Goal: Use online tool/utility: Utilize a website feature to perform a specific function

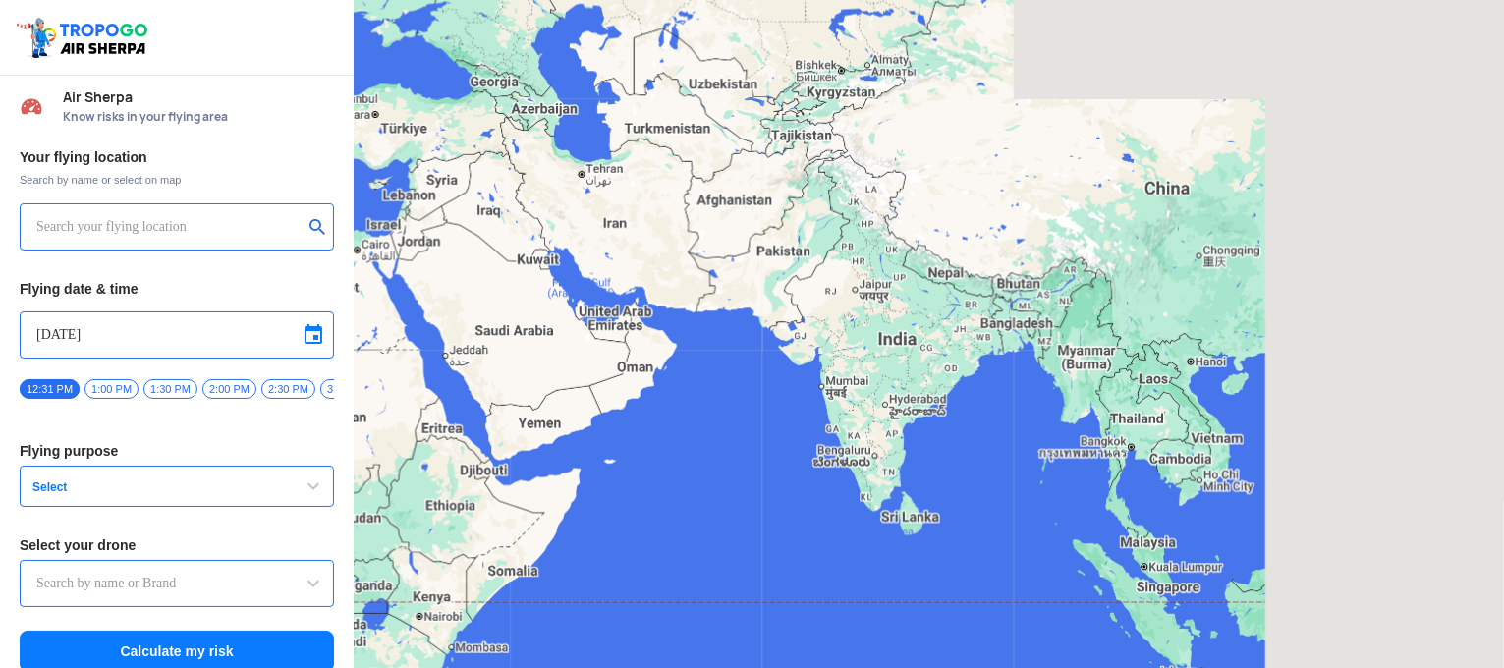
type input "Aquila X2"
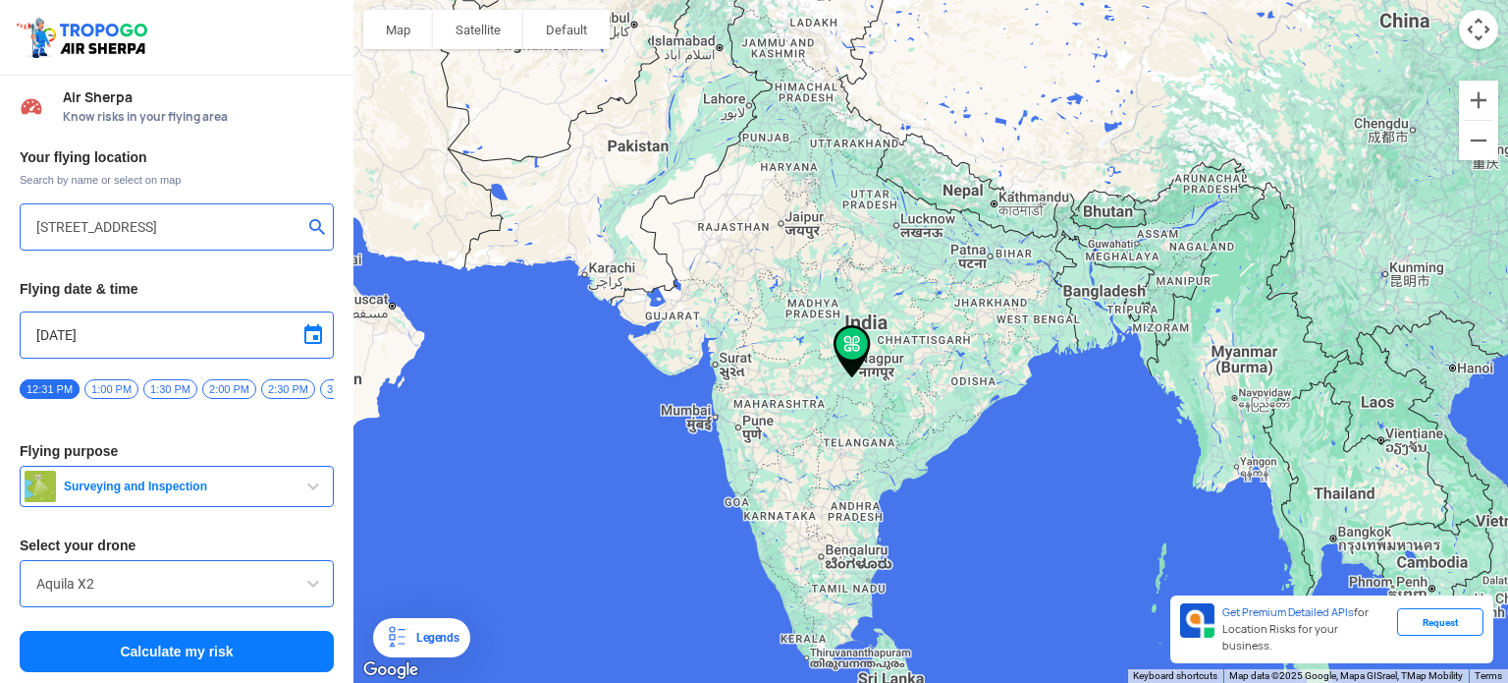
click at [199, 220] on input "[STREET_ADDRESS]" at bounding box center [169, 227] width 266 height 24
type input "Gedon [PERSON_NAME], Police Bazar, [GEOGRAPHIC_DATA], [GEOGRAPHIC_DATA] 793001,…"
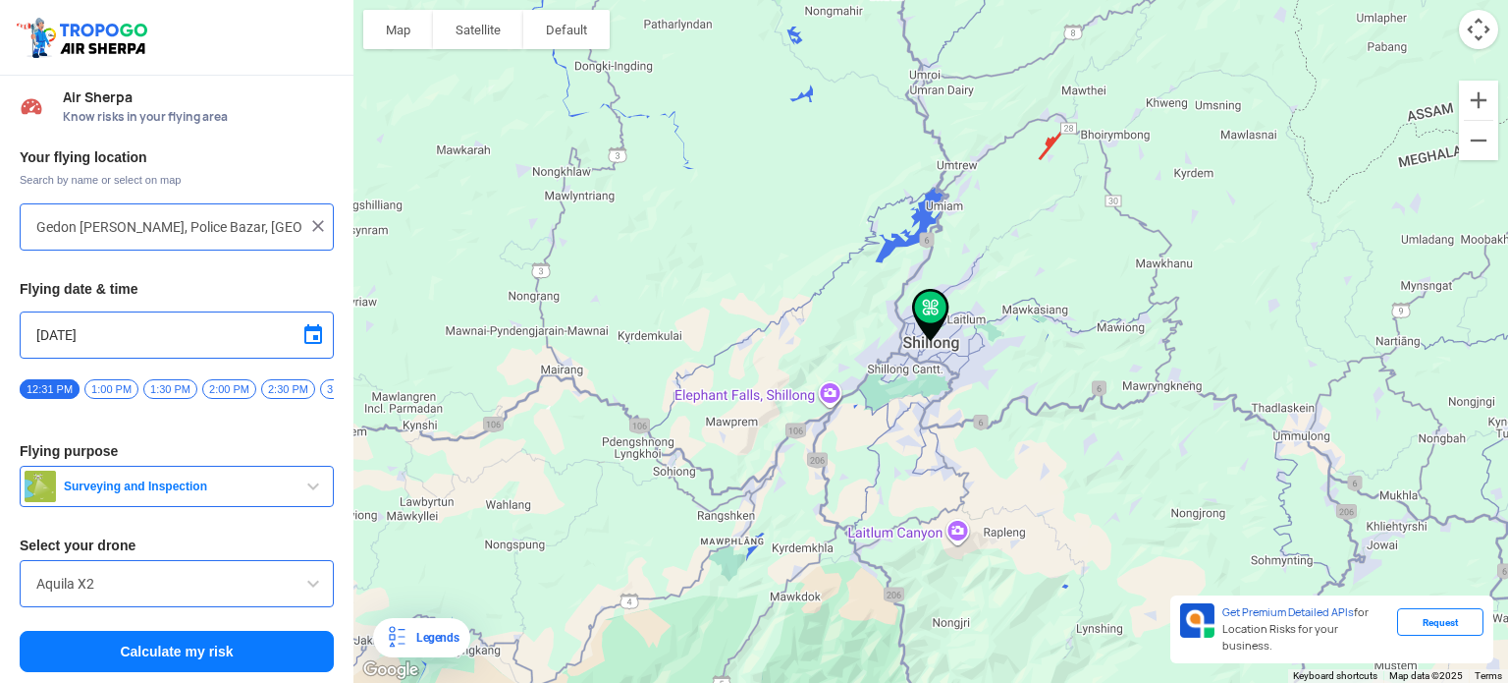
click at [224, 494] on span "Surveying and Inspection" at bounding box center [179, 486] width 246 height 16
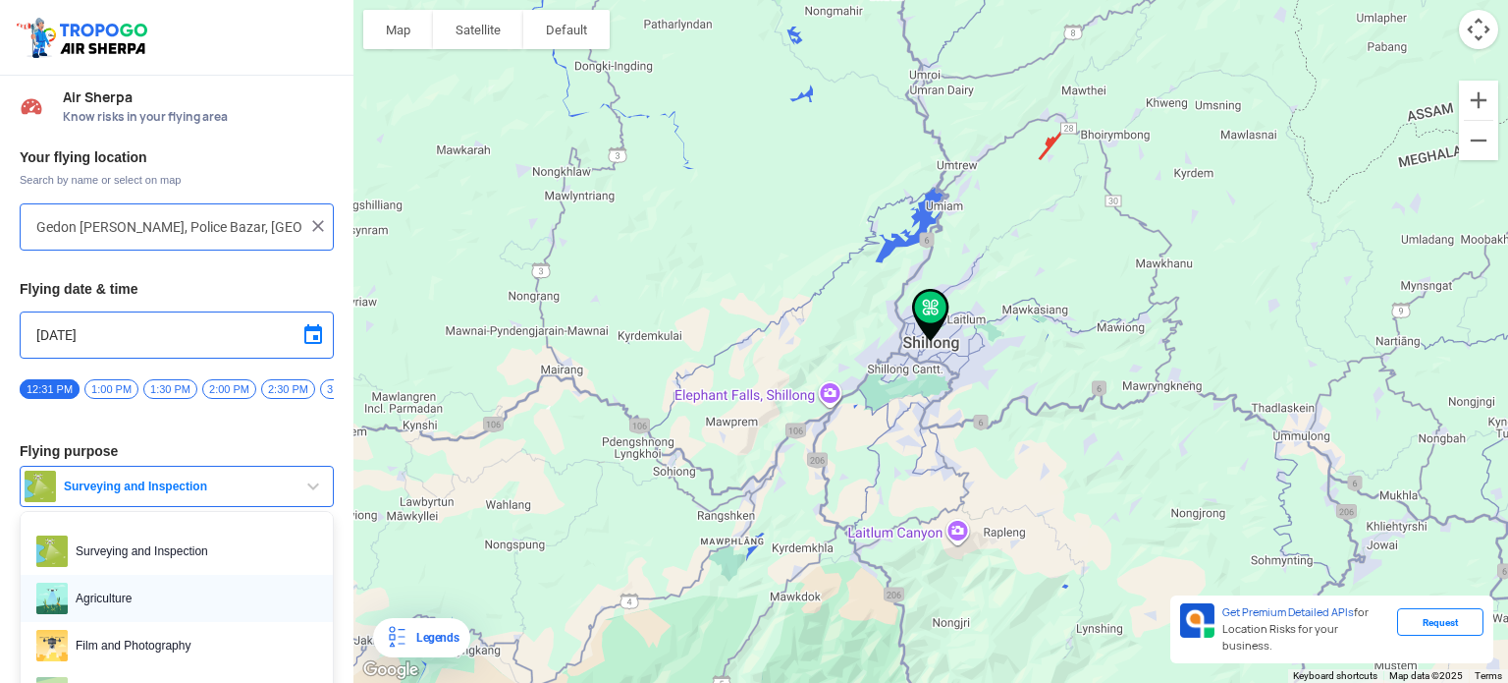
scroll to position [98, 0]
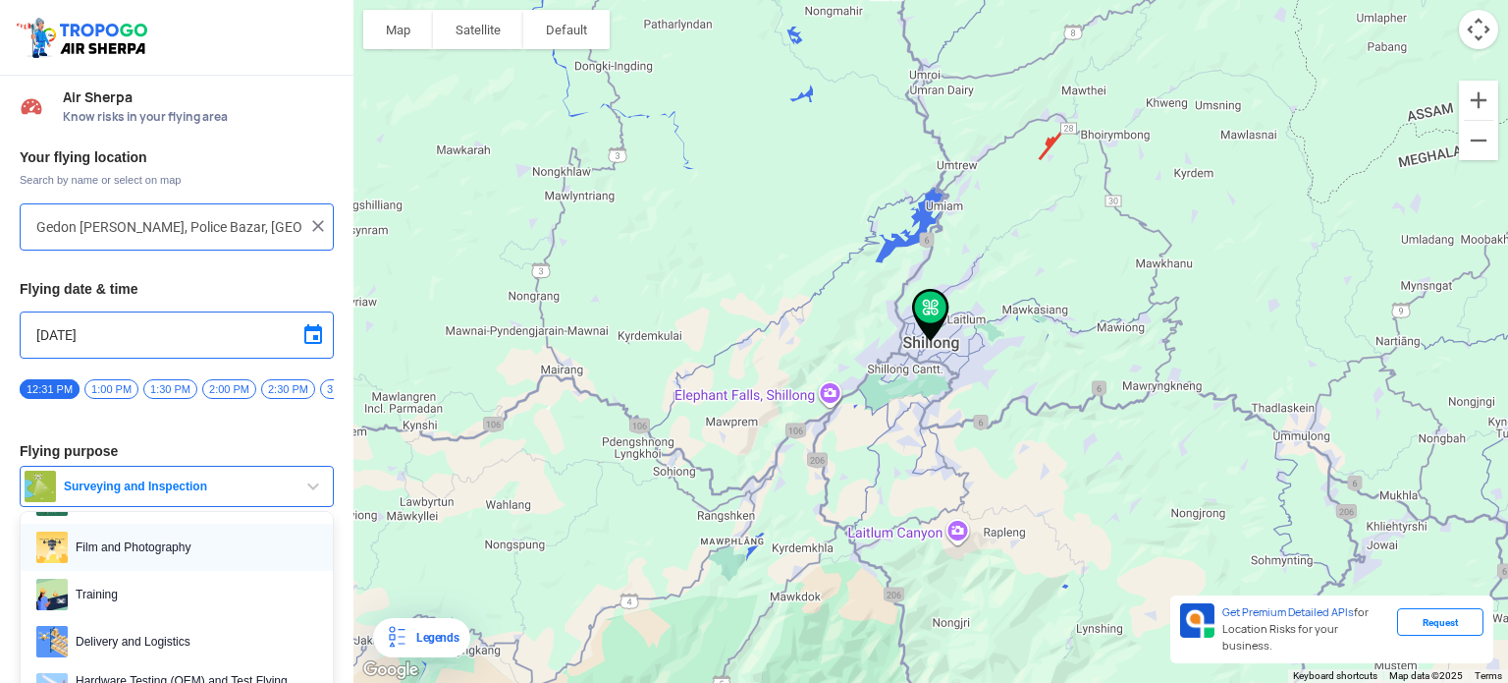
click at [168, 561] on span "Film and Photography" at bounding box center [192, 546] width 249 height 31
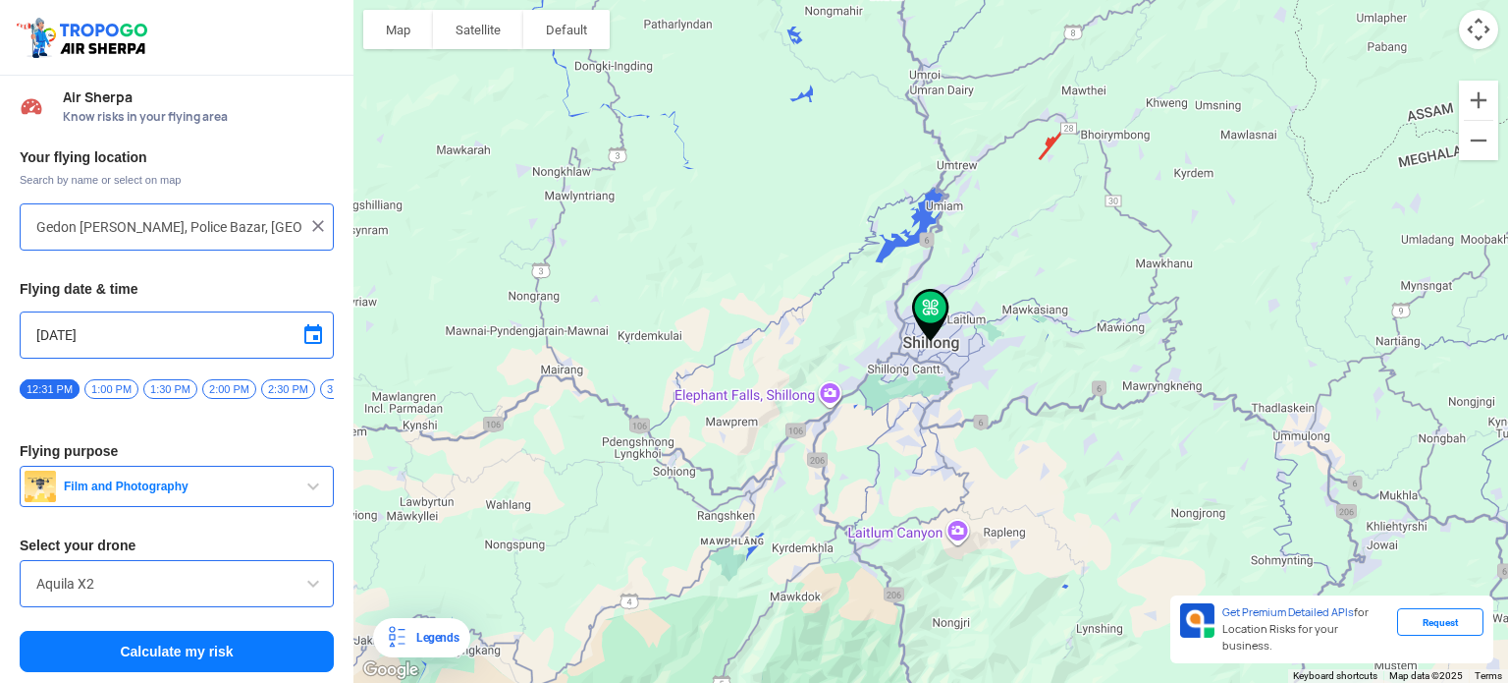
click at [208, 583] on input "Aquila X2" at bounding box center [176, 584] width 281 height 24
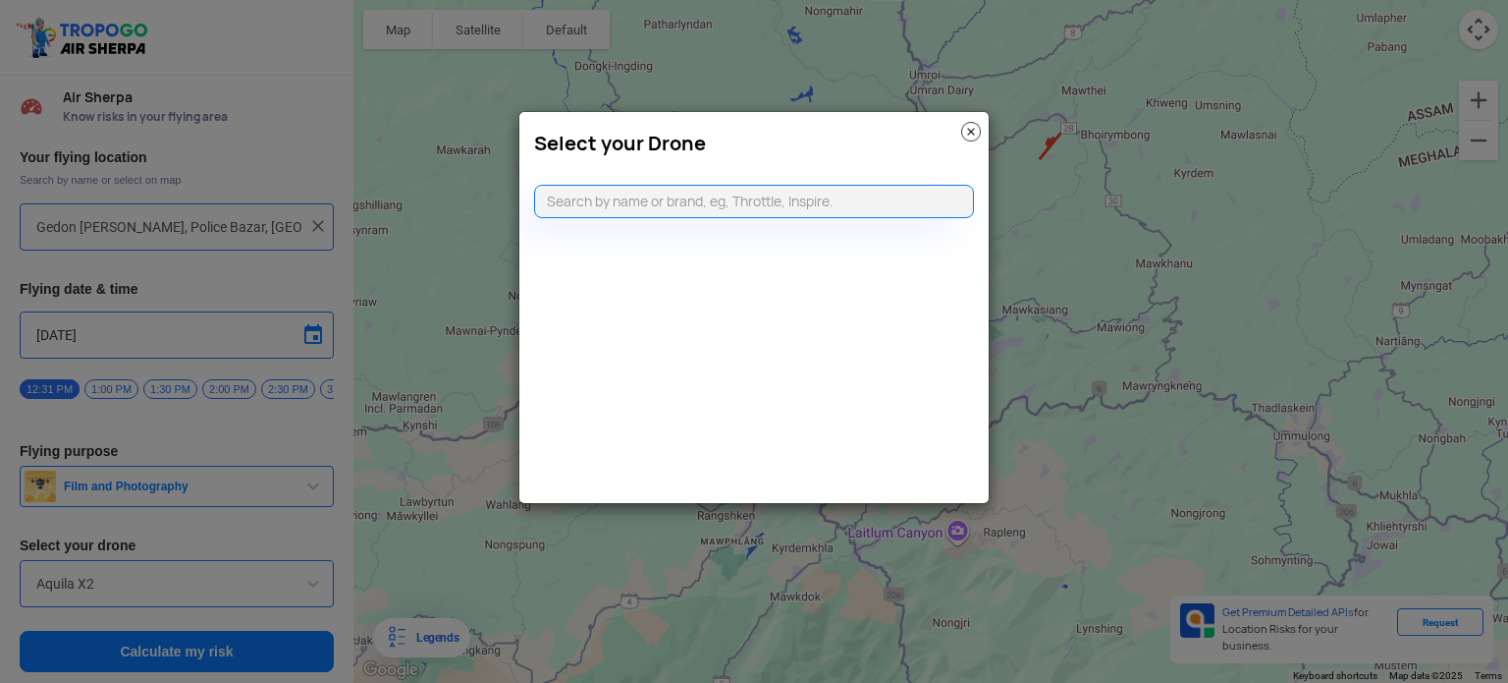
click at [971, 132] on img at bounding box center [971, 132] width 20 height 20
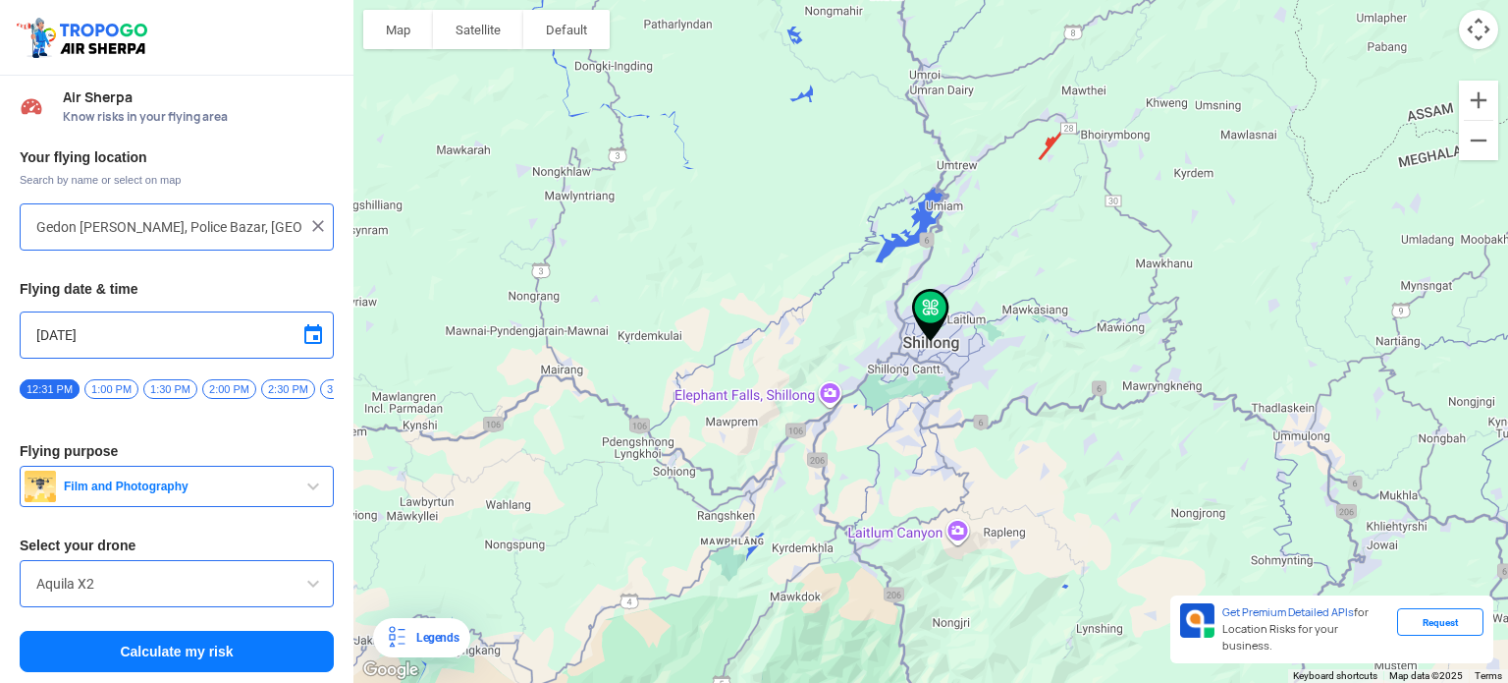
click at [153, 665] on button "Calculate my risk" at bounding box center [177, 650] width 314 height 41
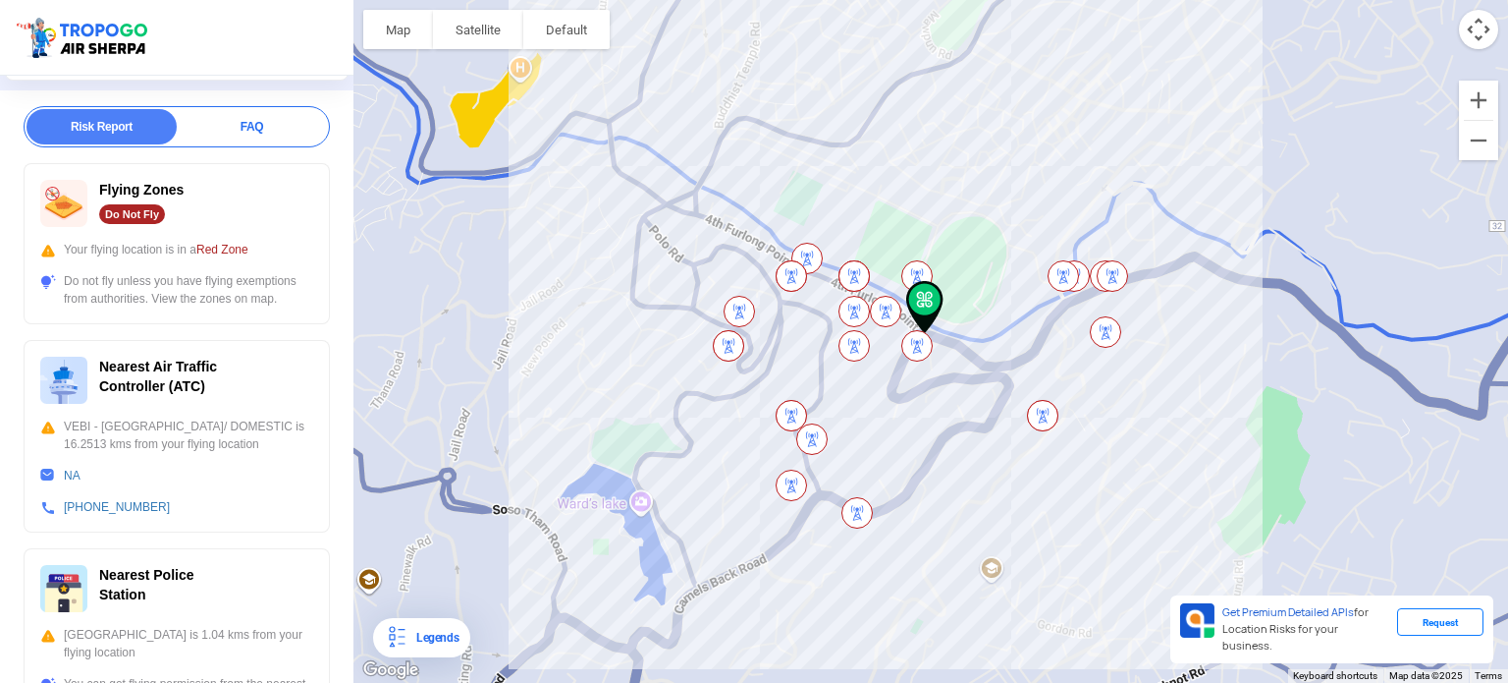
scroll to position [0, 0]
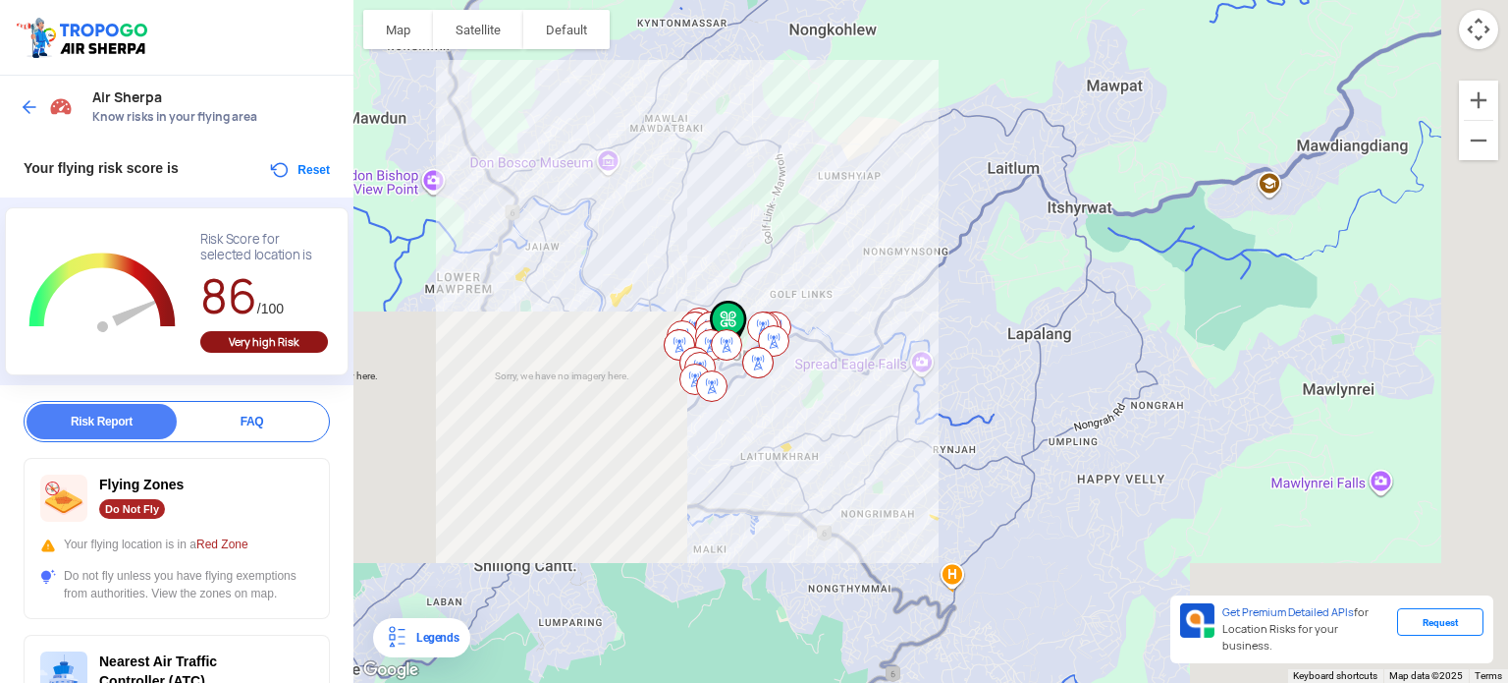
drag, startPoint x: 1067, startPoint y: 478, endPoint x: 781, endPoint y: 461, distance: 286.3
click at [781, 461] on div at bounding box center [931, 341] width 1155 height 683
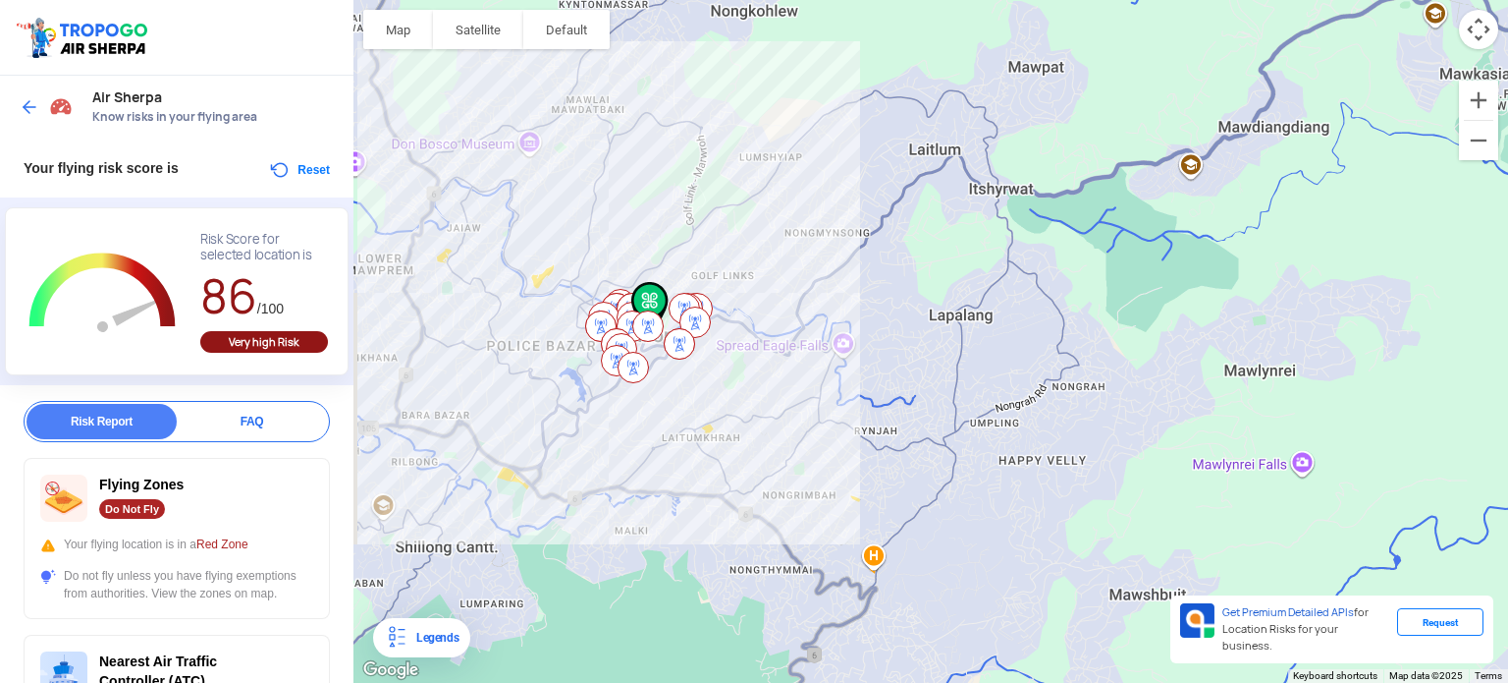
click at [839, 345] on div at bounding box center [931, 341] width 1155 height 683
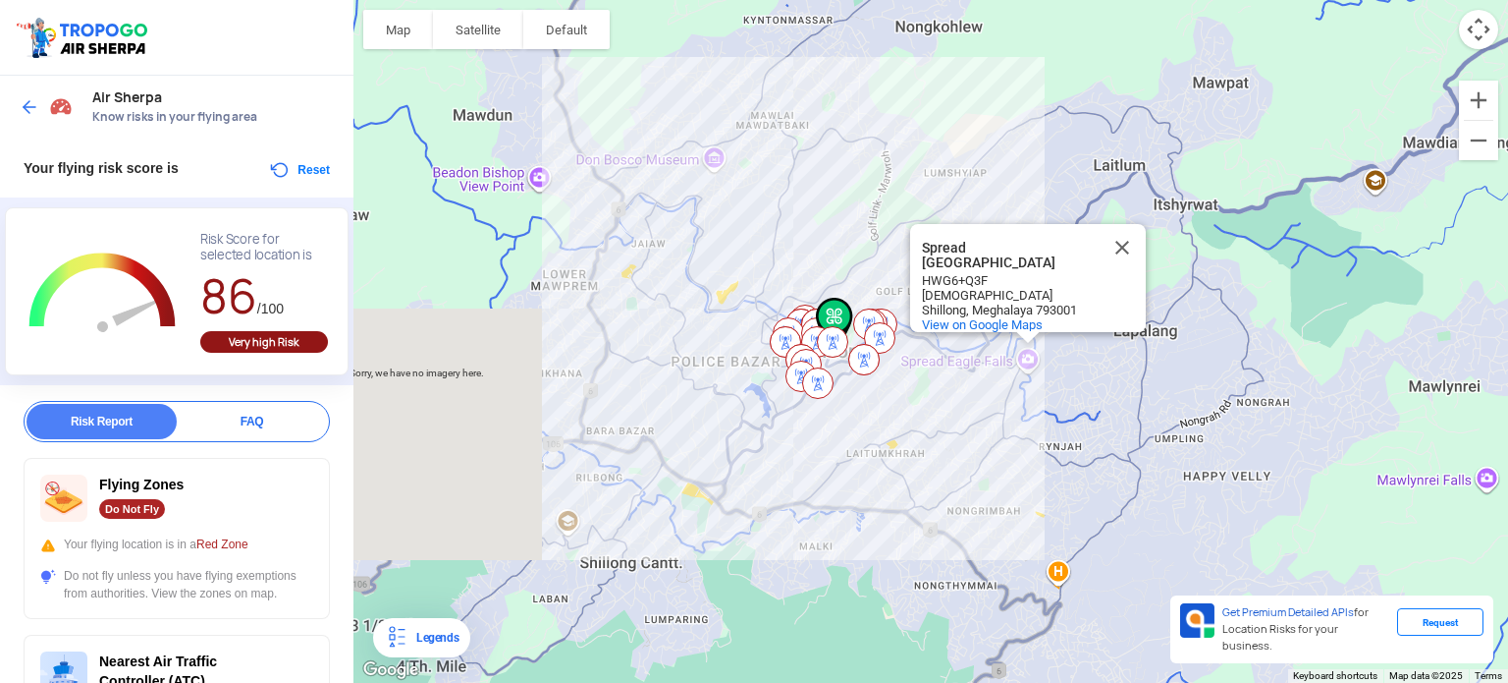
drag, startPoint x: 649, startPoint y: 297, endPoint x: 813, endPoint y: 313, distance: 164.9
click at [813, 313] on img at bounding box center [834, 324] width 53 height 69
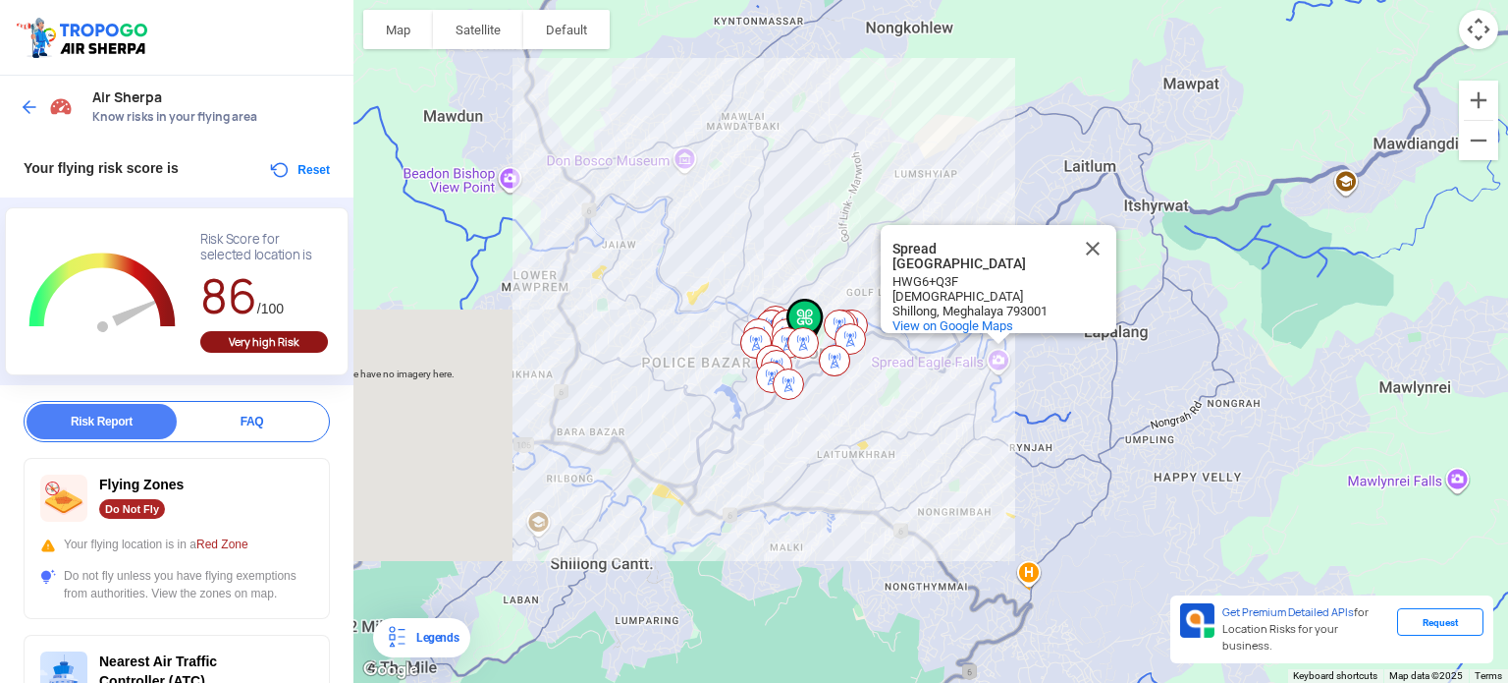
click at [24, 106] on img at bounding box center [30, 107] width 20 height 20
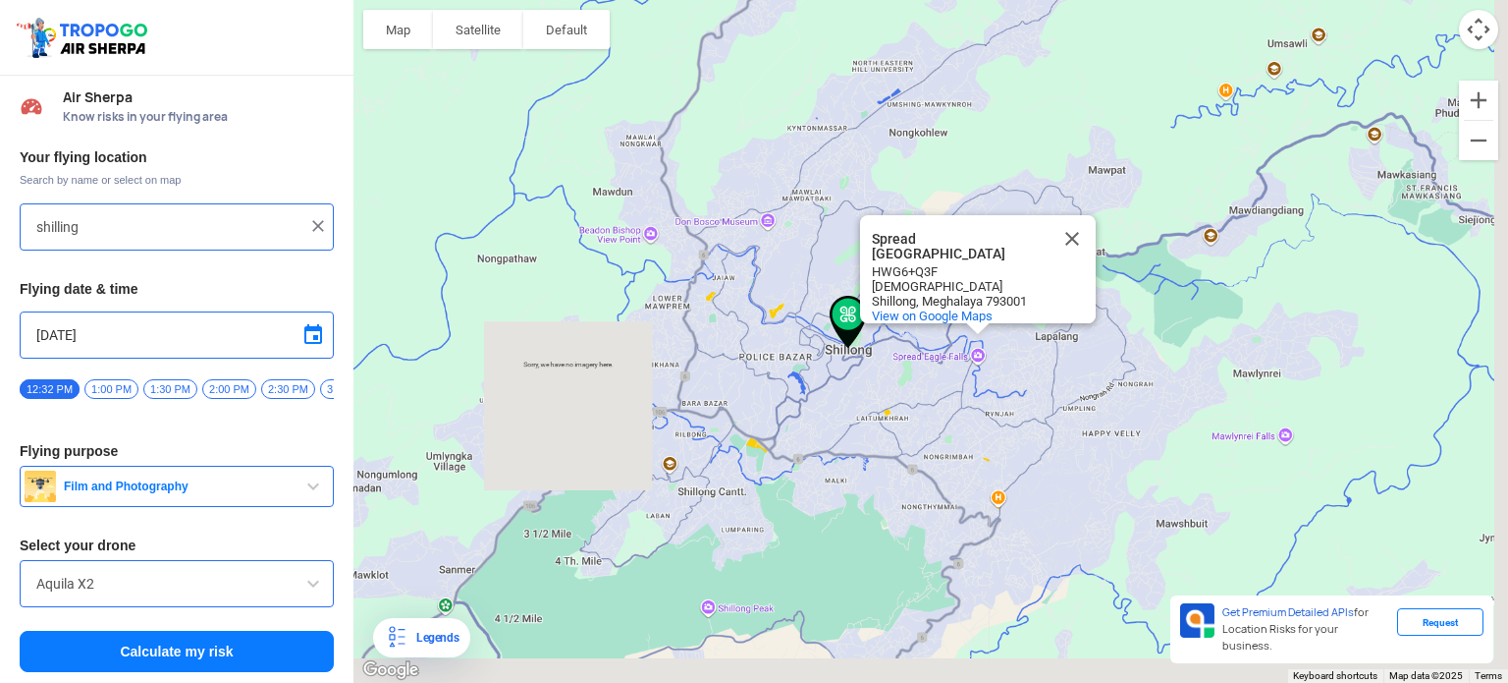
type input "Gedon [PERSON_NAME], Police Bazar, [GEOGRAPHIC_DATA], [GEOGRAPHIC_DATA] 793001,…"
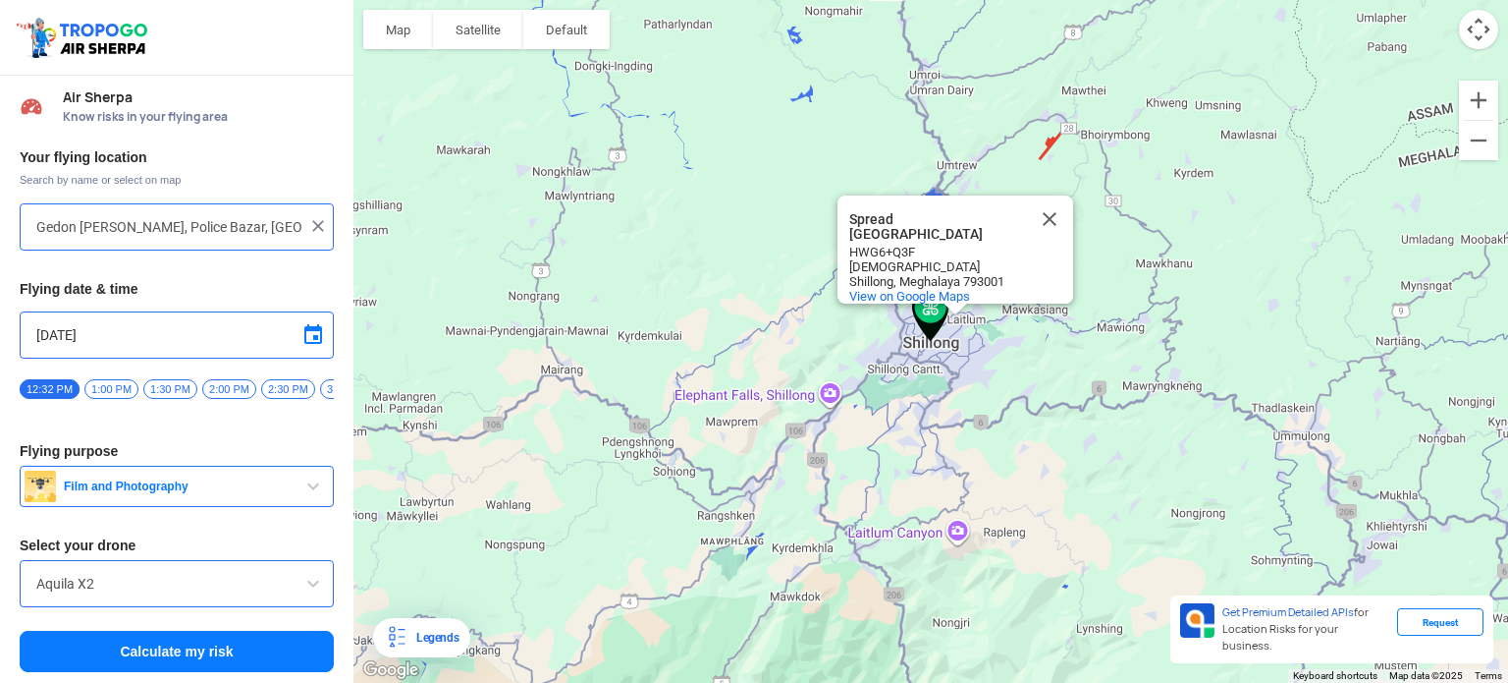
click at [310, 228] on img at bounding box center [318, 226] width 20 height 20
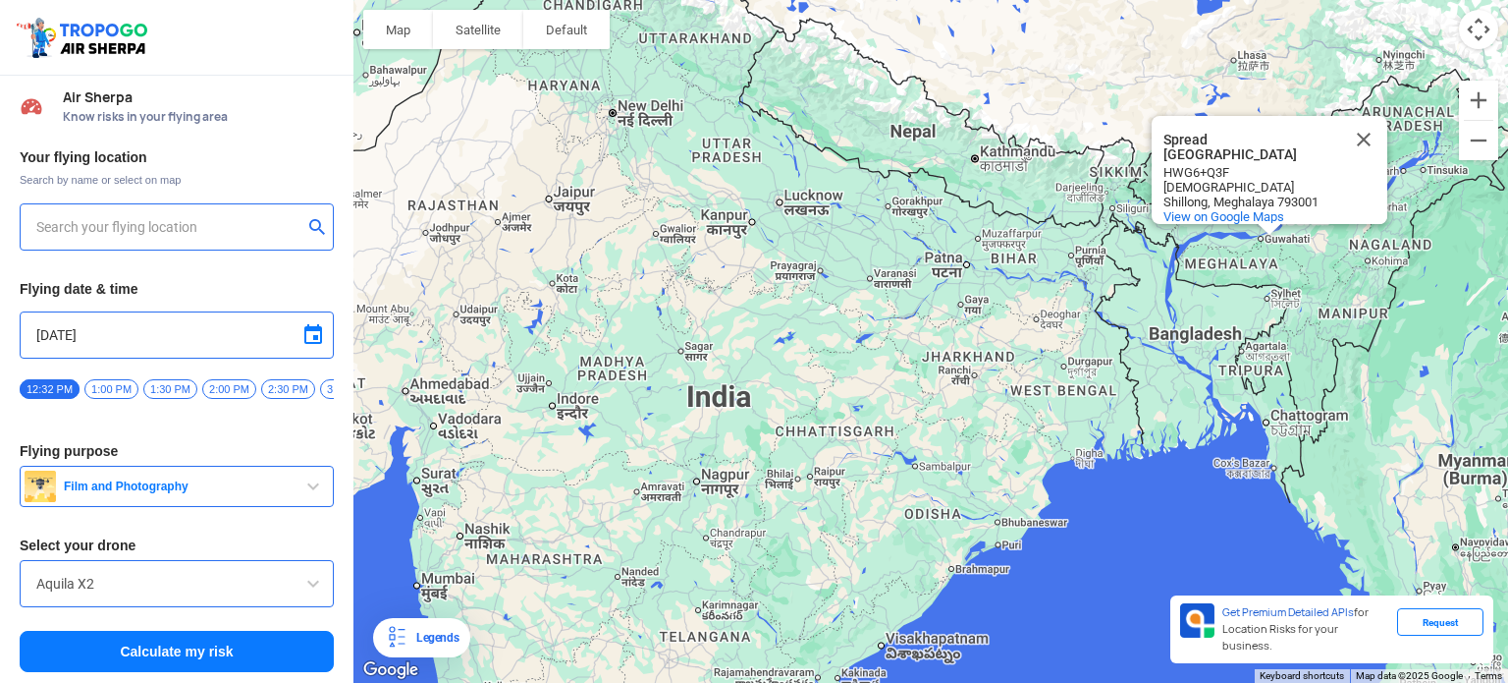
click at [107, 235] on input "text" at bounding box center [169, 227] width 266 height 24
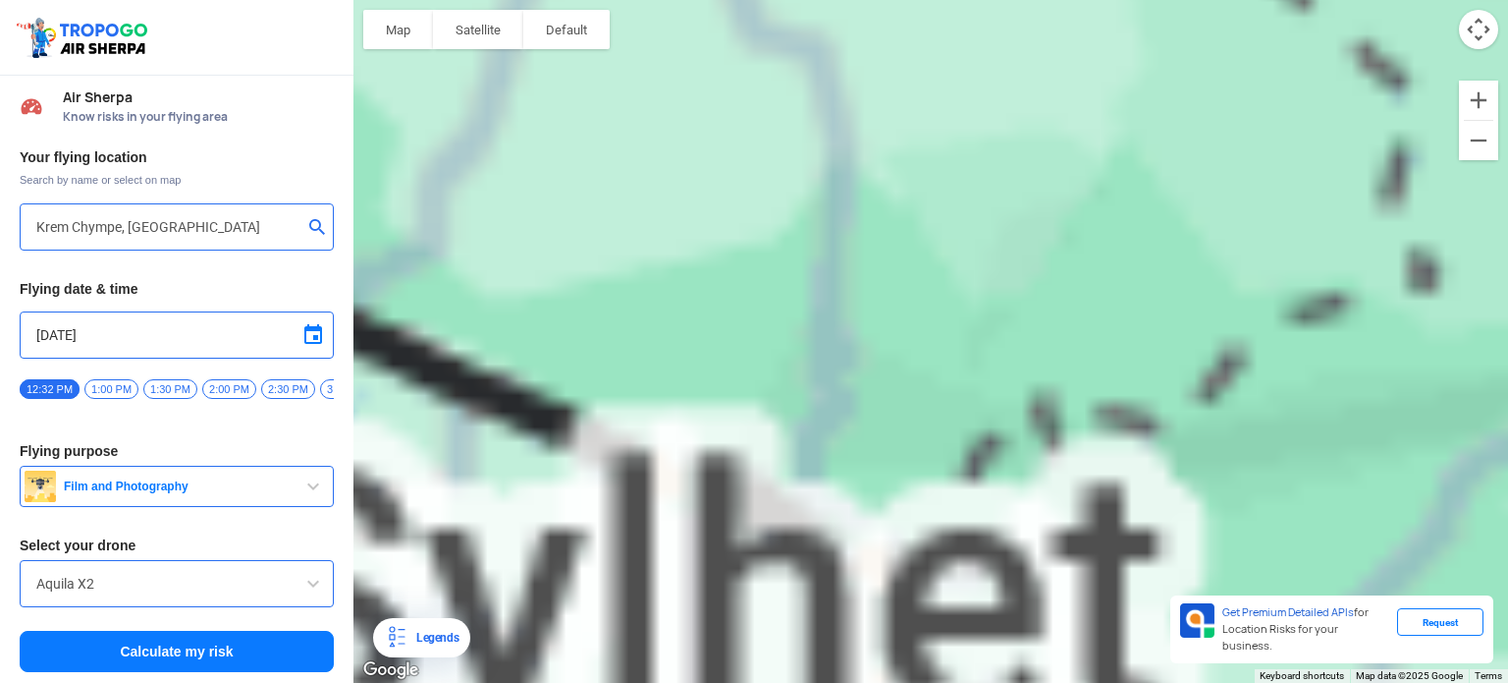
type input "Krem Chympe, Meghalaya 793210, [GEOGRAPHIC_DATA]"
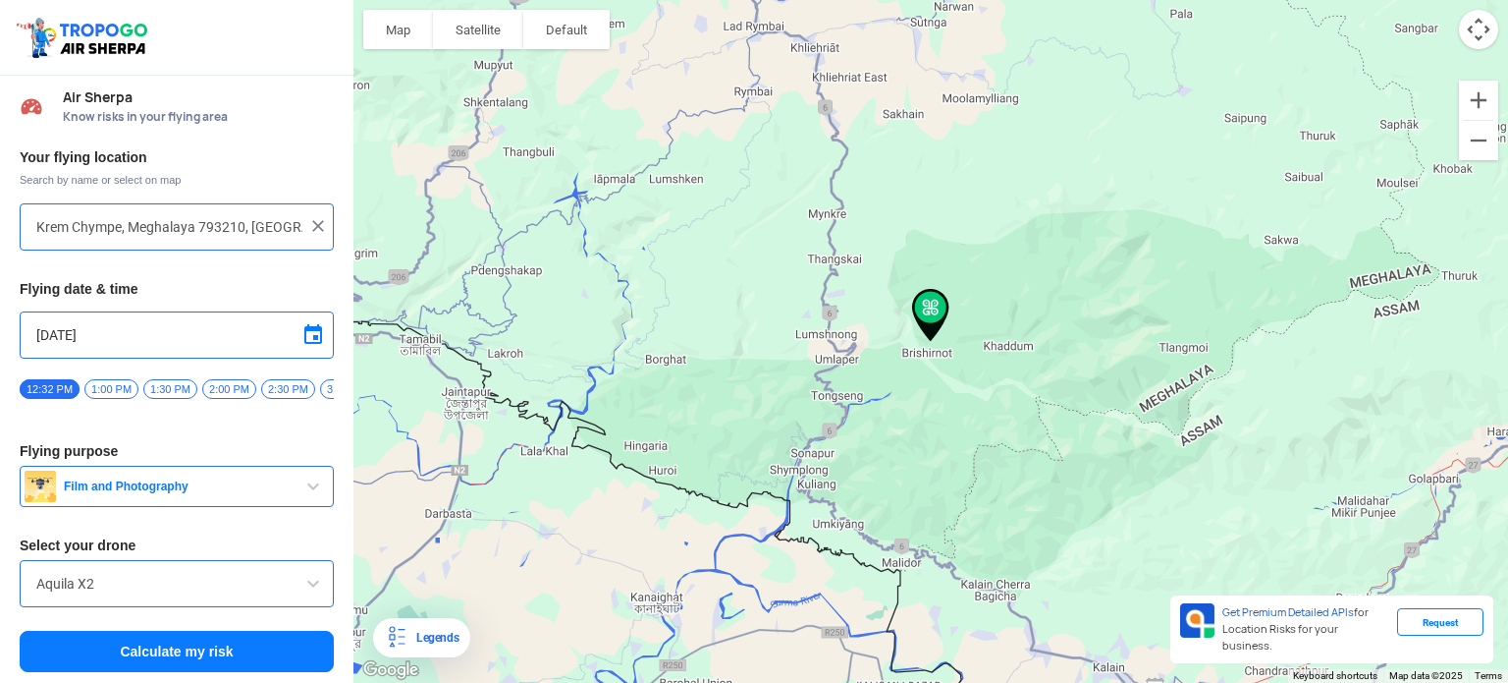
click at [200, 655] on button "Calculate my risk" at bounding box center [177, 650] width 314 height 41
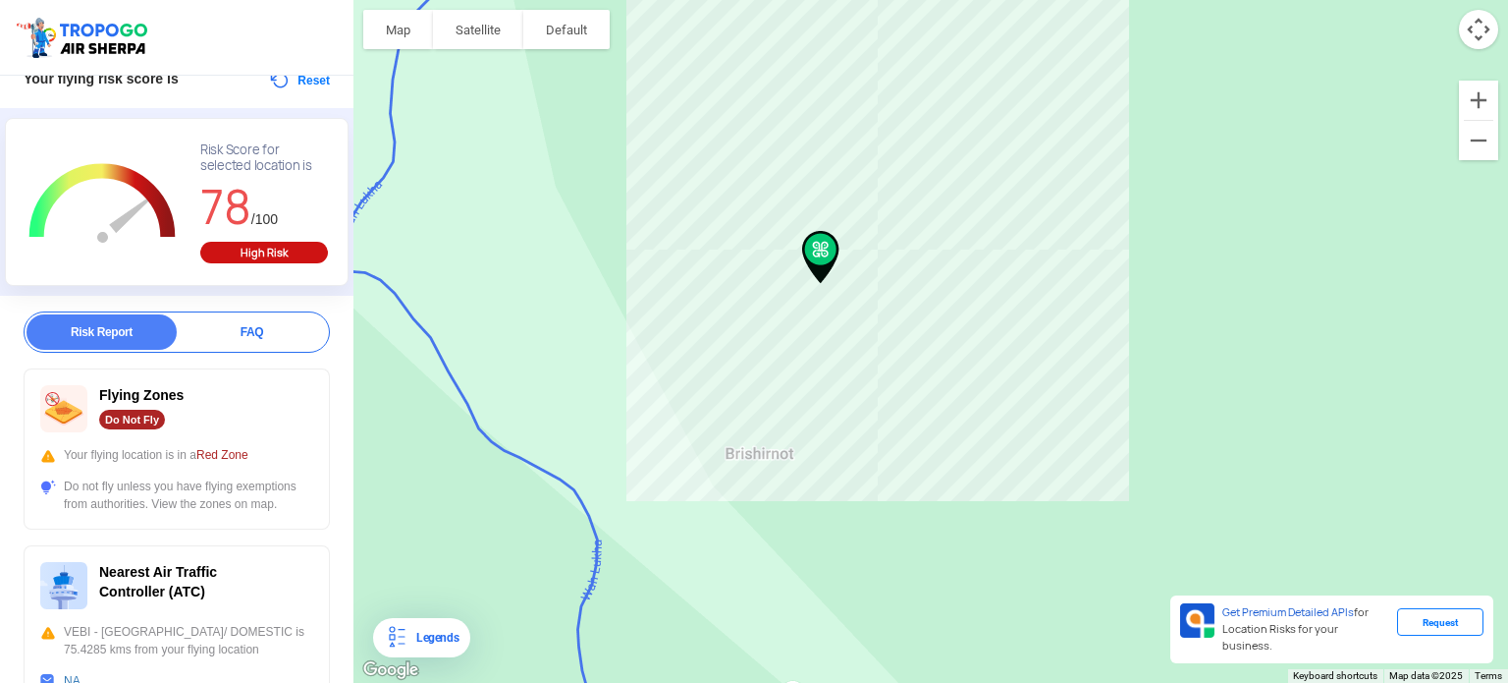
scroll to position [196, 0]
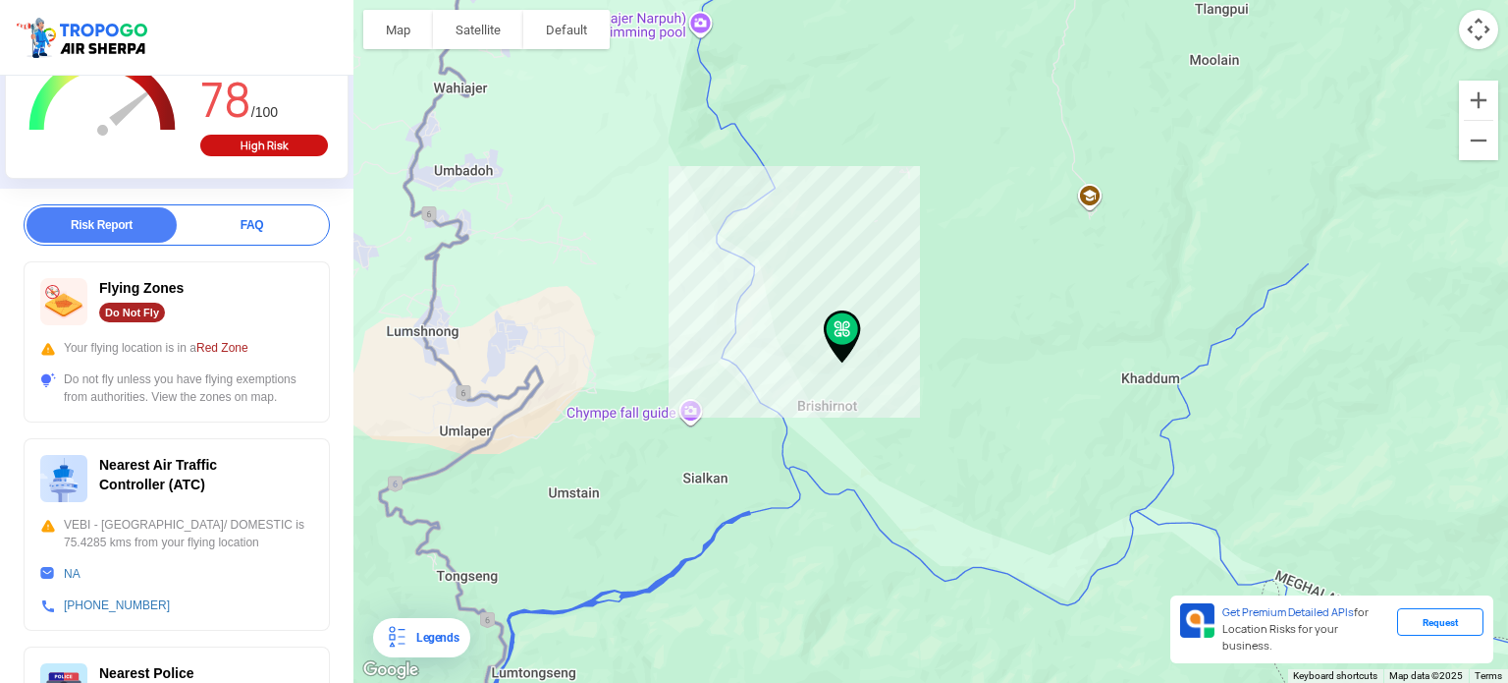
drag, startPoint x: 1069, startPoint y: 279, endPoint x: 1054, endPoint y: 387, distance: 109.2
click at [1054, 387] on div "Spread Eagle Falls Spread [GEOGRAPHIC_DATA] HWG6+Q3F Laitumkhrah Shillong, Megh…" at bounding box center [931, 341] width 1155 height 683
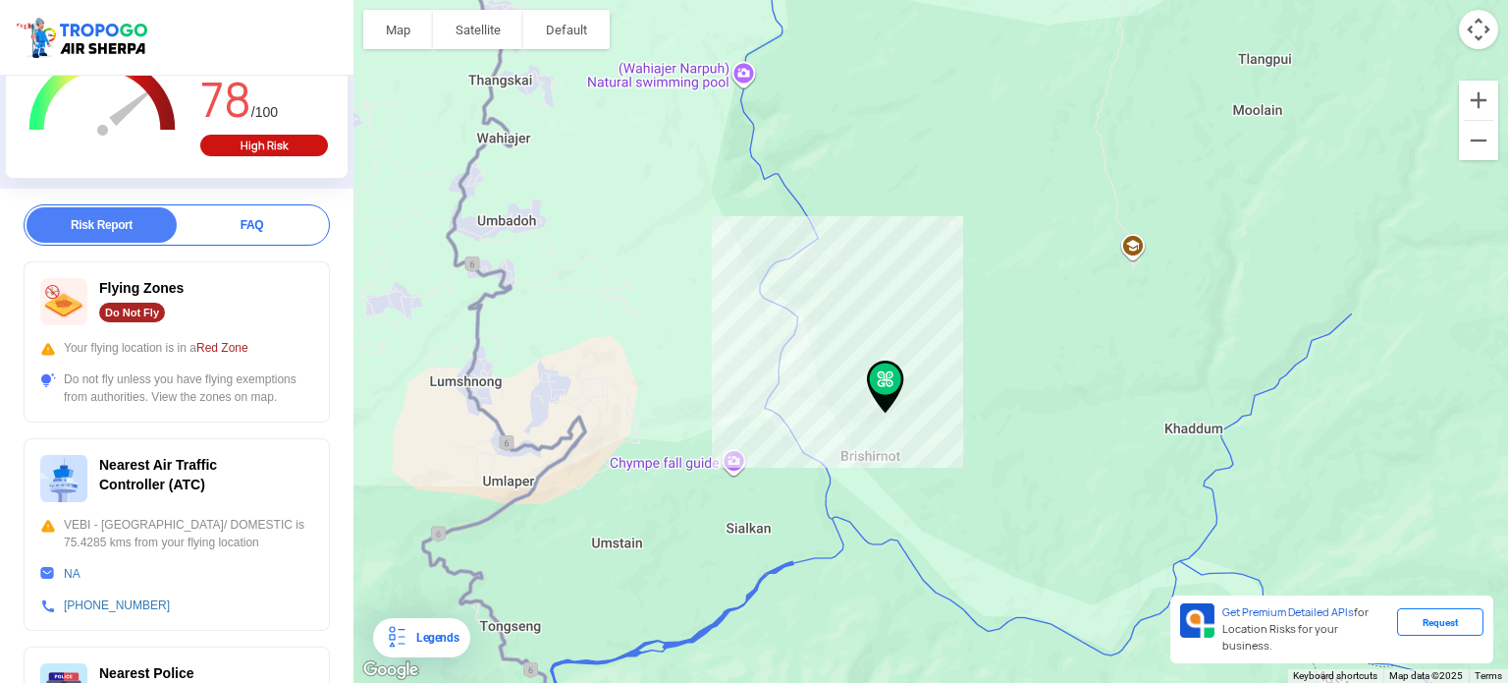
drag, startPoint x: 838, startPoint y: 381, endPoint x: 900, endPoint y: 370, distance: 62.8
click at [900, 370] on img at bounding box center [885, 387] width 53 height 69
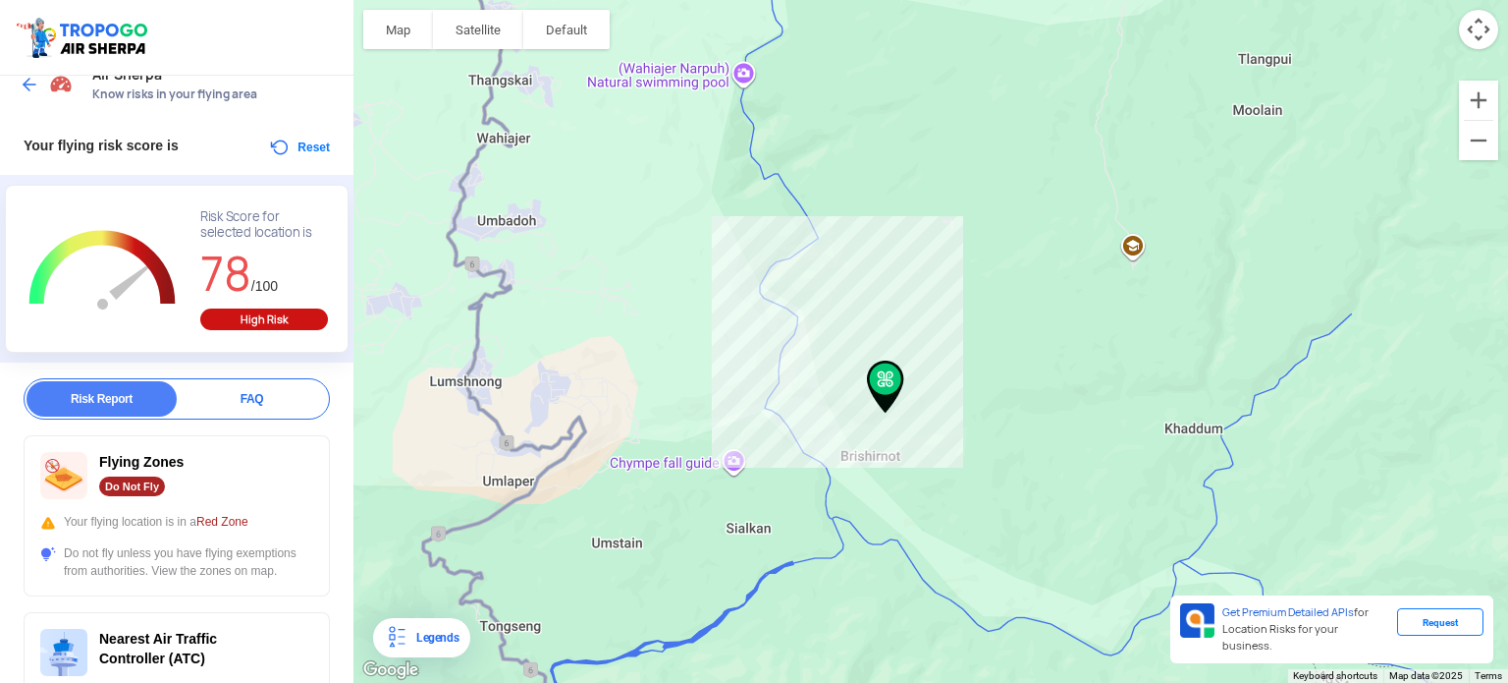
scroll to position [0, 0]
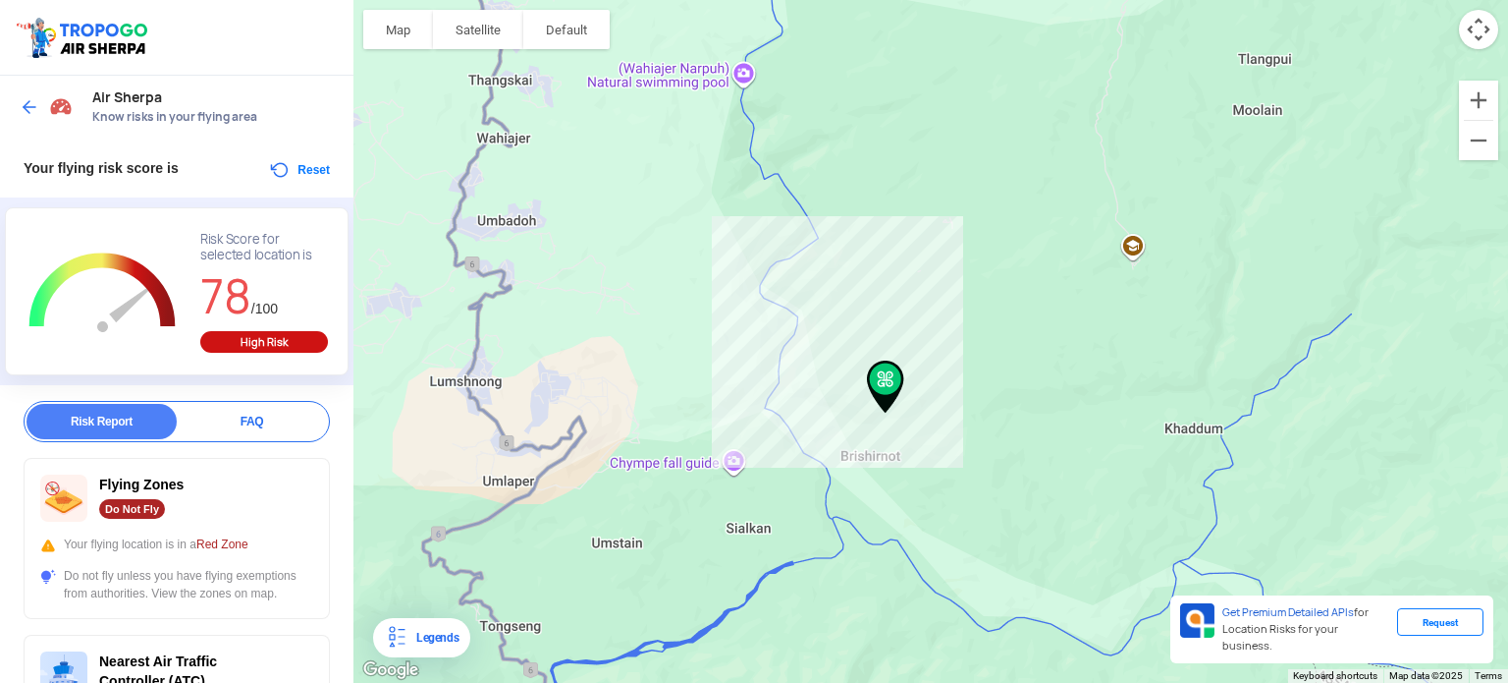
click at [31, 104] on img at bounding box center [30, 107] width 20 height 20
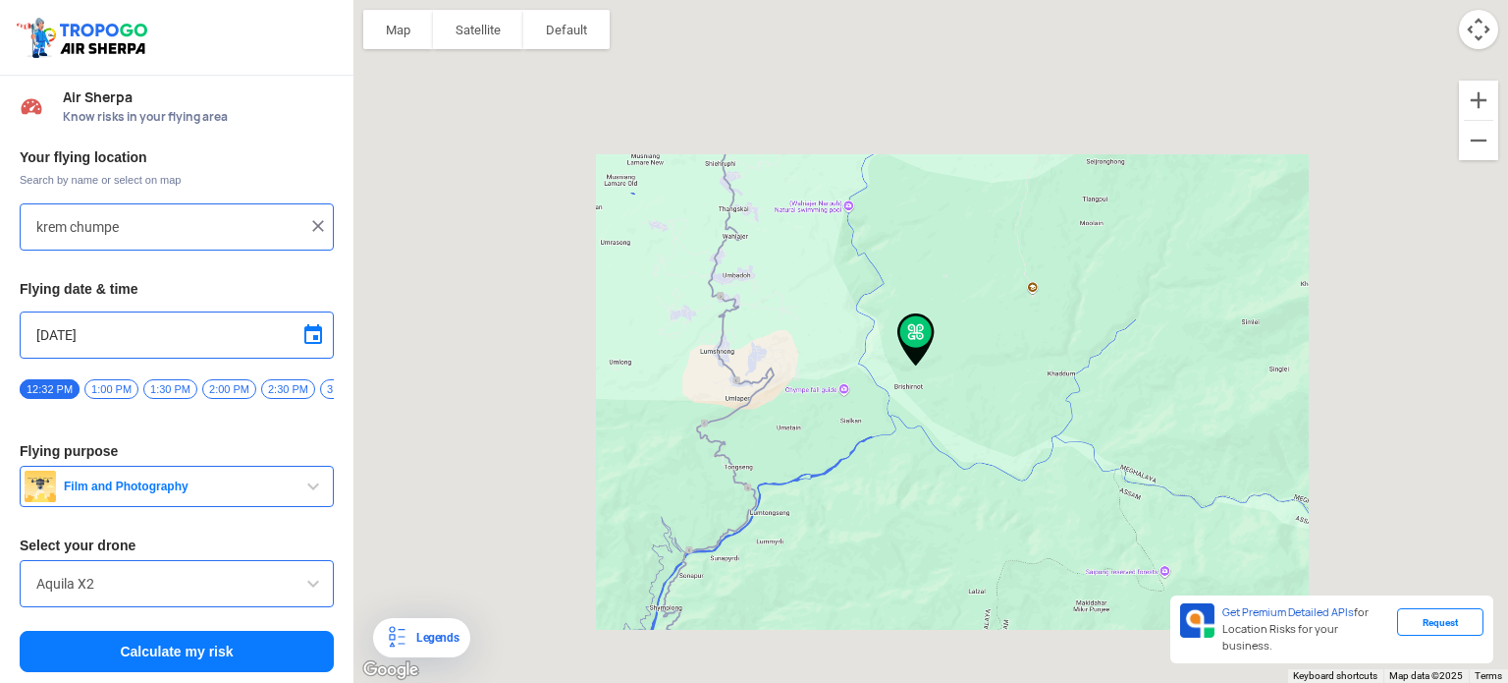
type input "Krem Chympe, Meghalaya 793210, [GEOGRAPHIC_DATA]"
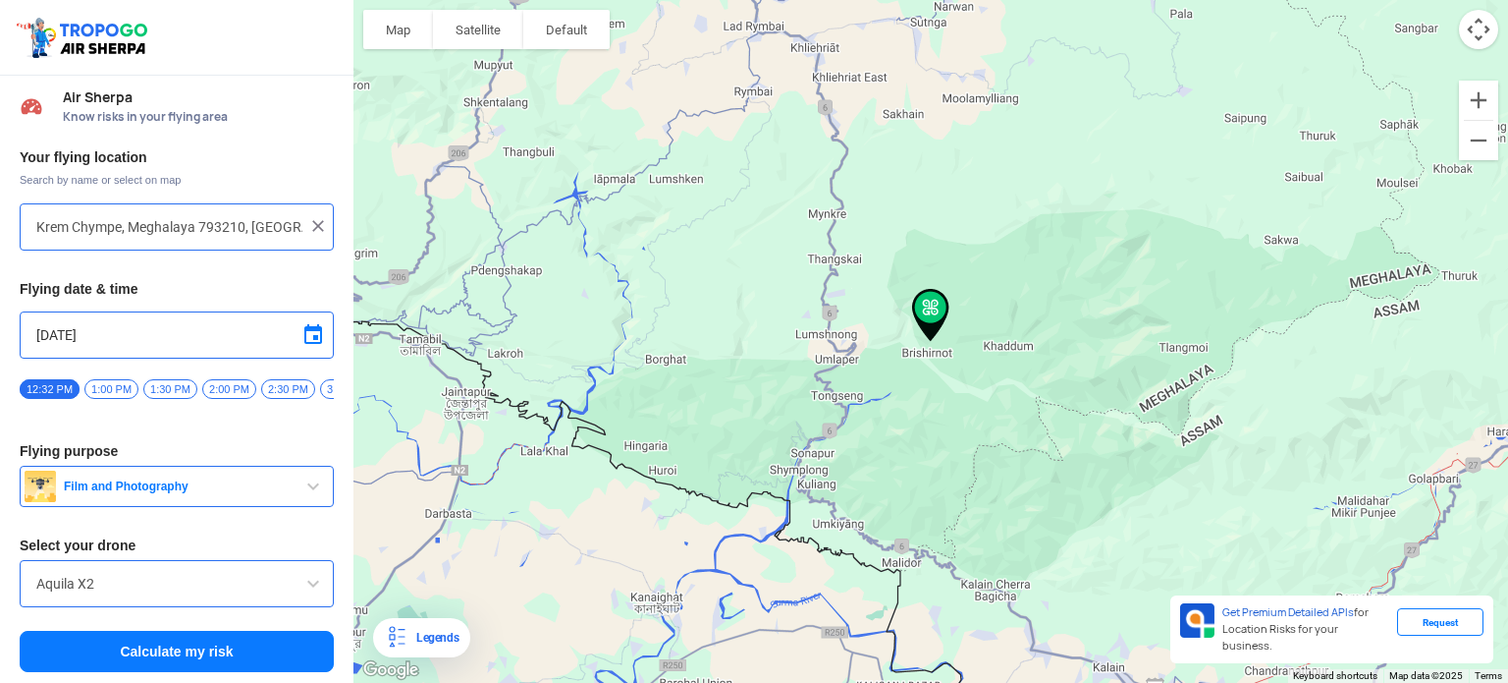
click at [308, 228] on img at bounding box center [318, 226] width 20 height 20
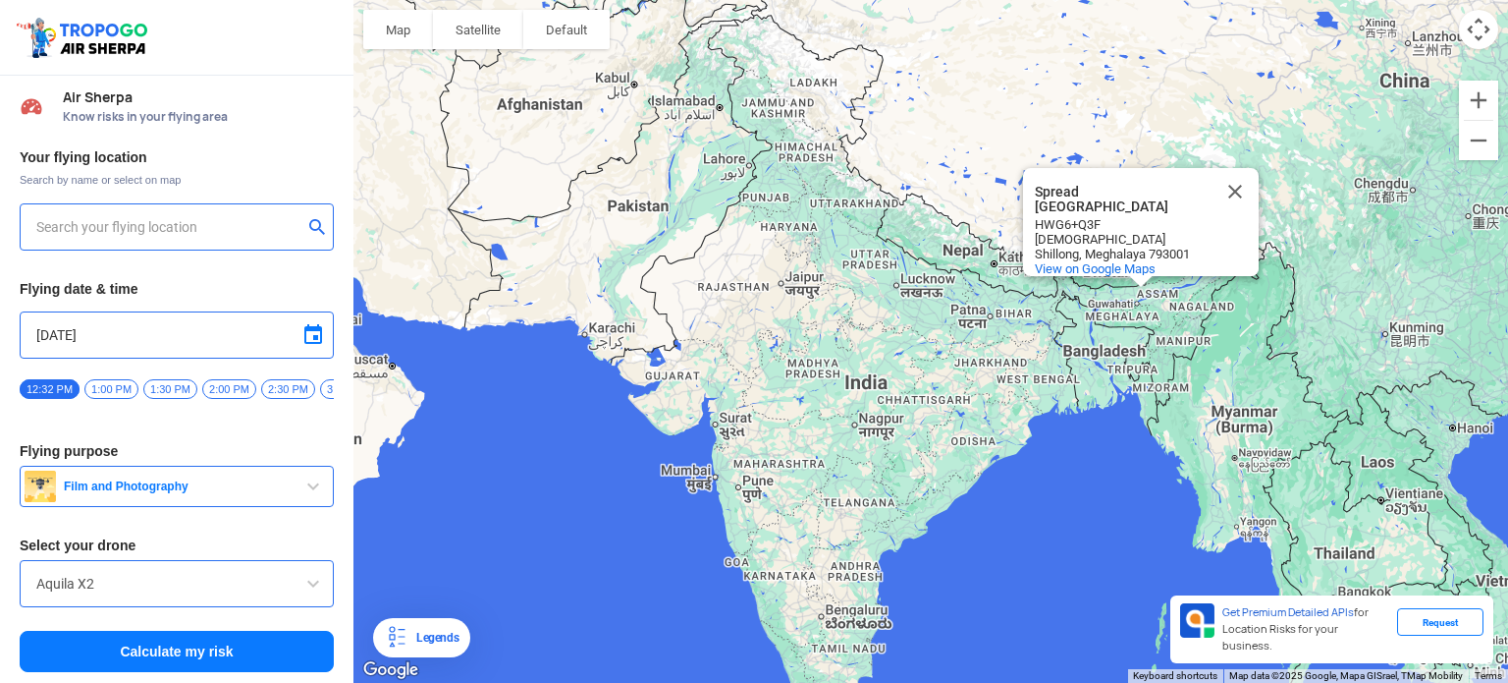
click at [206, 235] on input "text" at bounding box center [169, 227] width 266 height 24
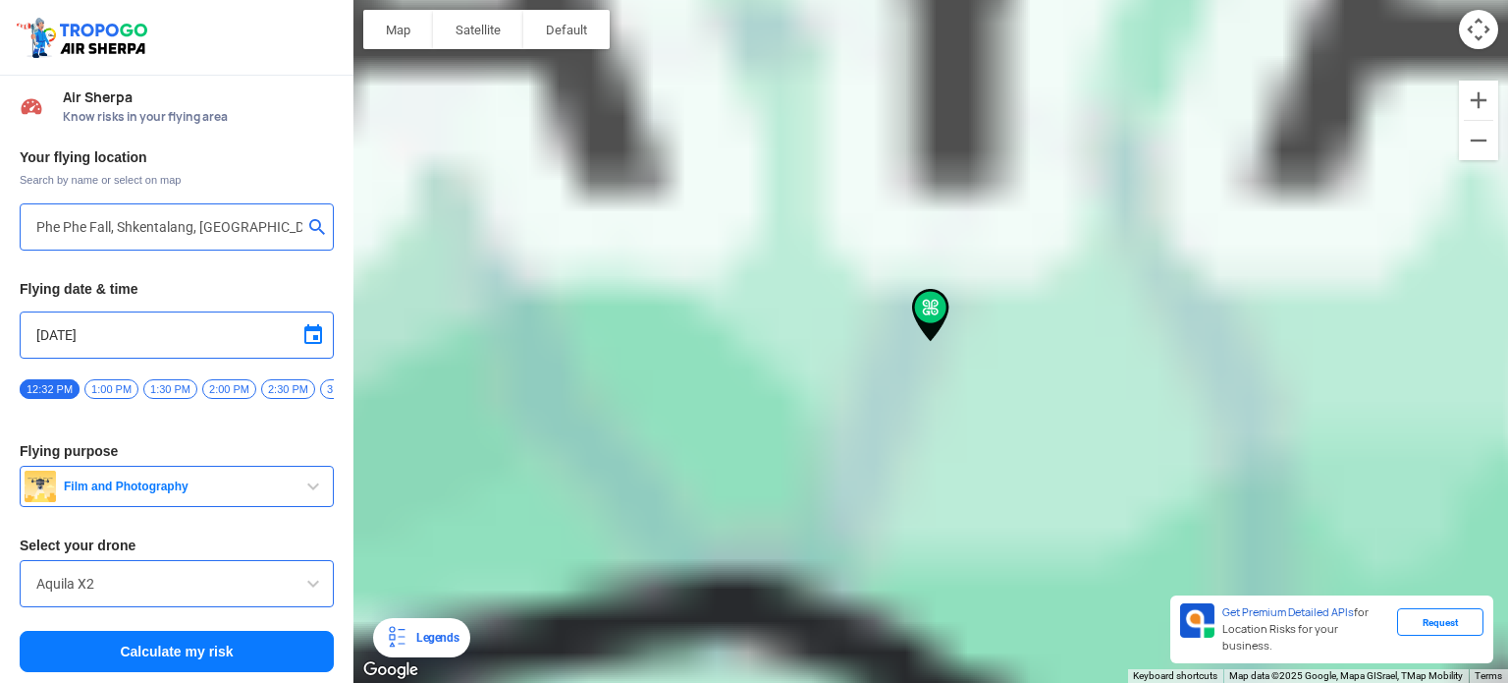
type input "Jarain, [GEOGRAPHIC_DATA], [GEOGRAPHIC_DATA]"
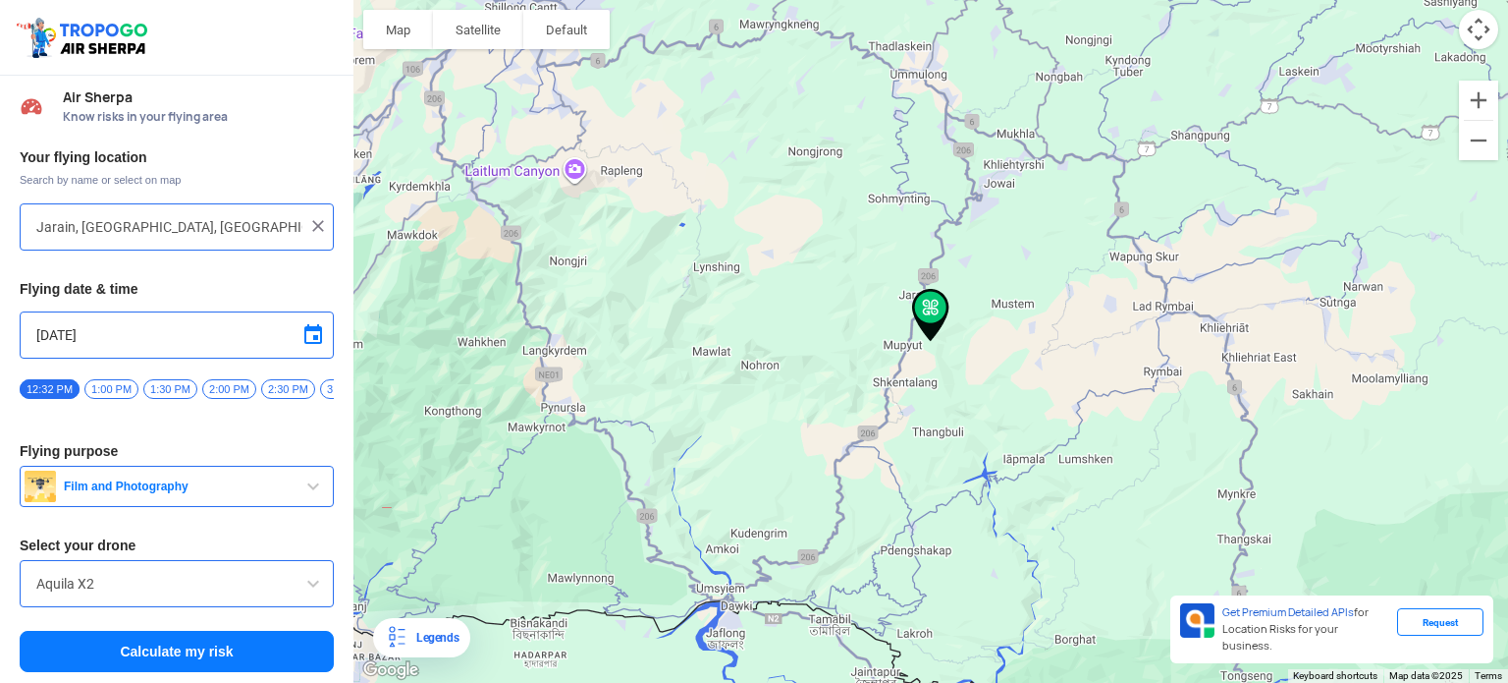
click at [157, 651] on button "Calculate my risk" at bounding box center [177, 650] width 314 height 41
